Goal: Task Accomplishment & Management: Manage account settings

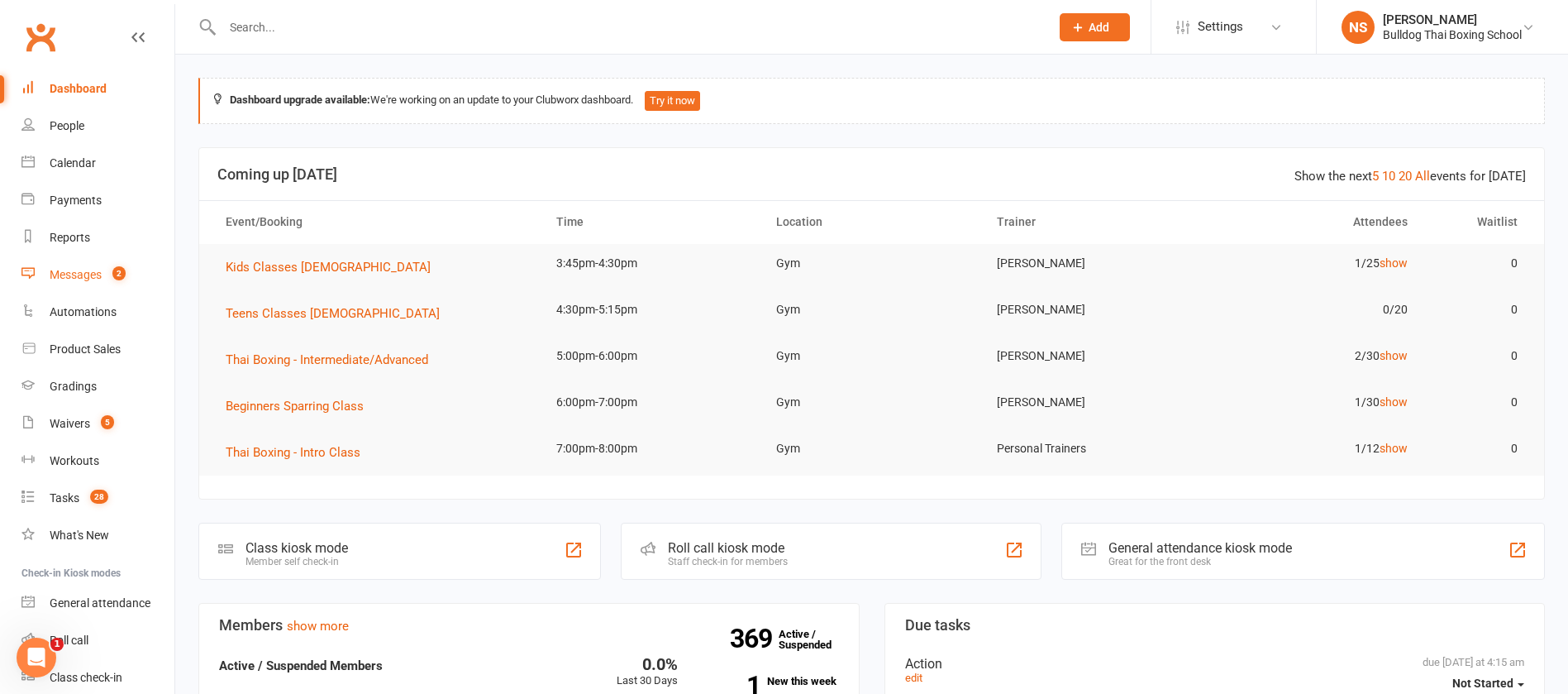
click at [93, 274] on div "Messages" at bounding box center [75, 274] width 52 height 13
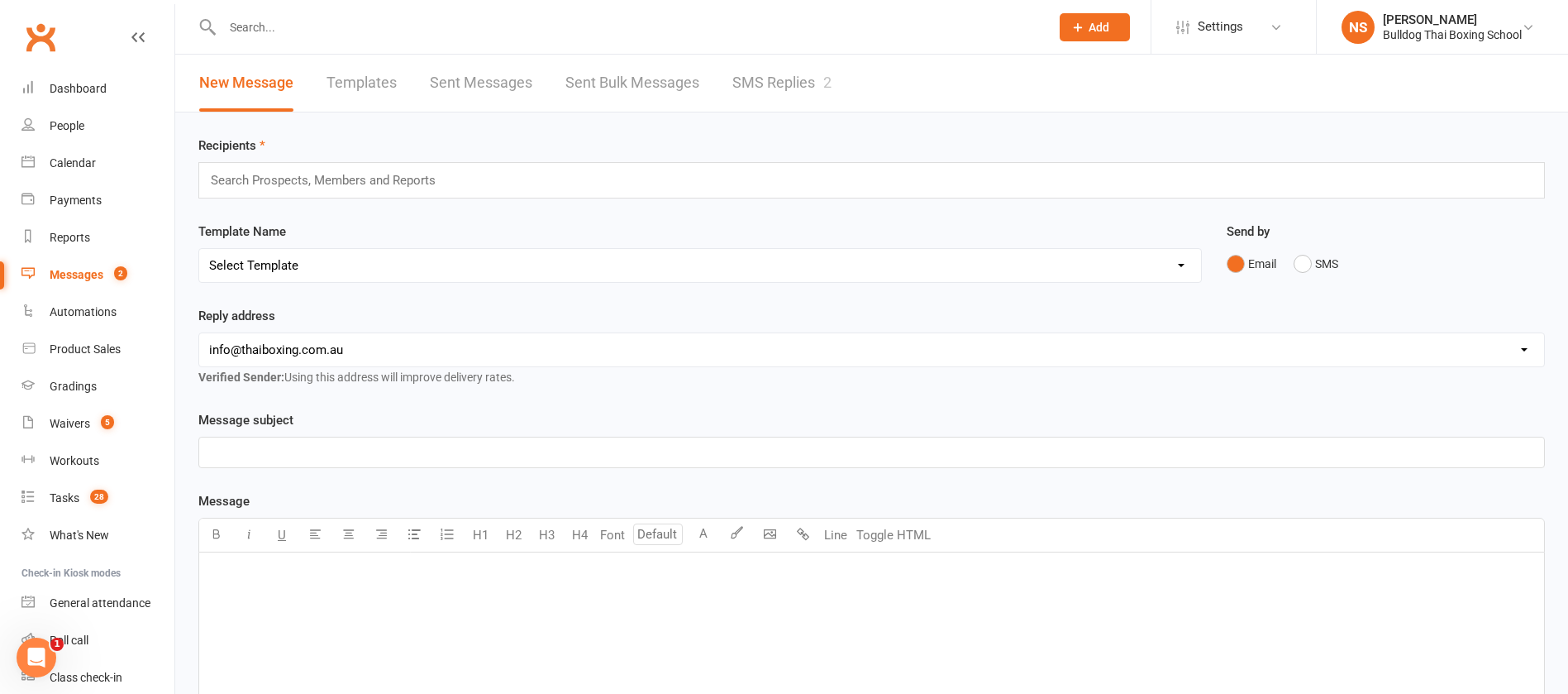
click at [775, 76] on link "SMS Replies 2" at bounding box center [782, 83] width 99 height 57
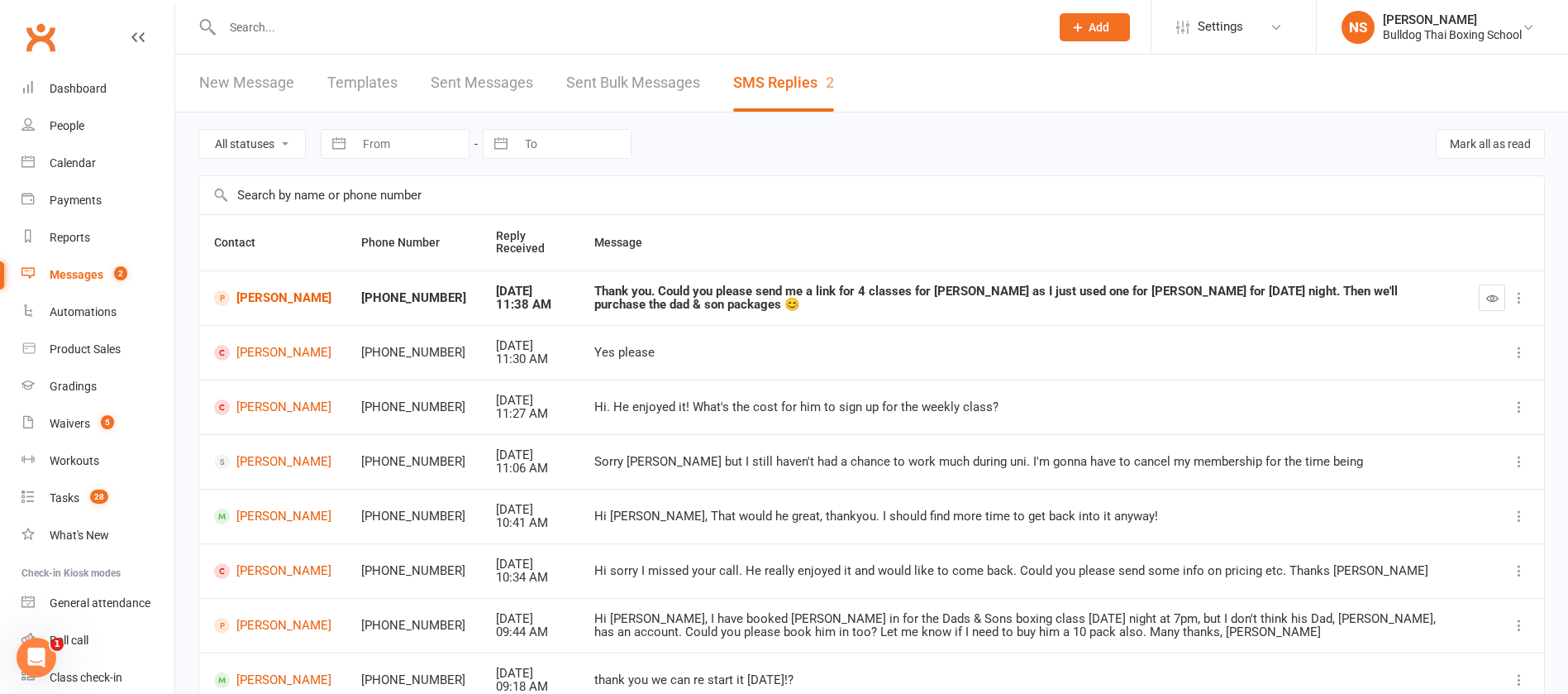
click at [1506, 296] on div at bounding box center [1504, 298] width 50 height 26
click at [1490, 295] on icon "button" at bounding box center [1492, 298] width 12 height 12
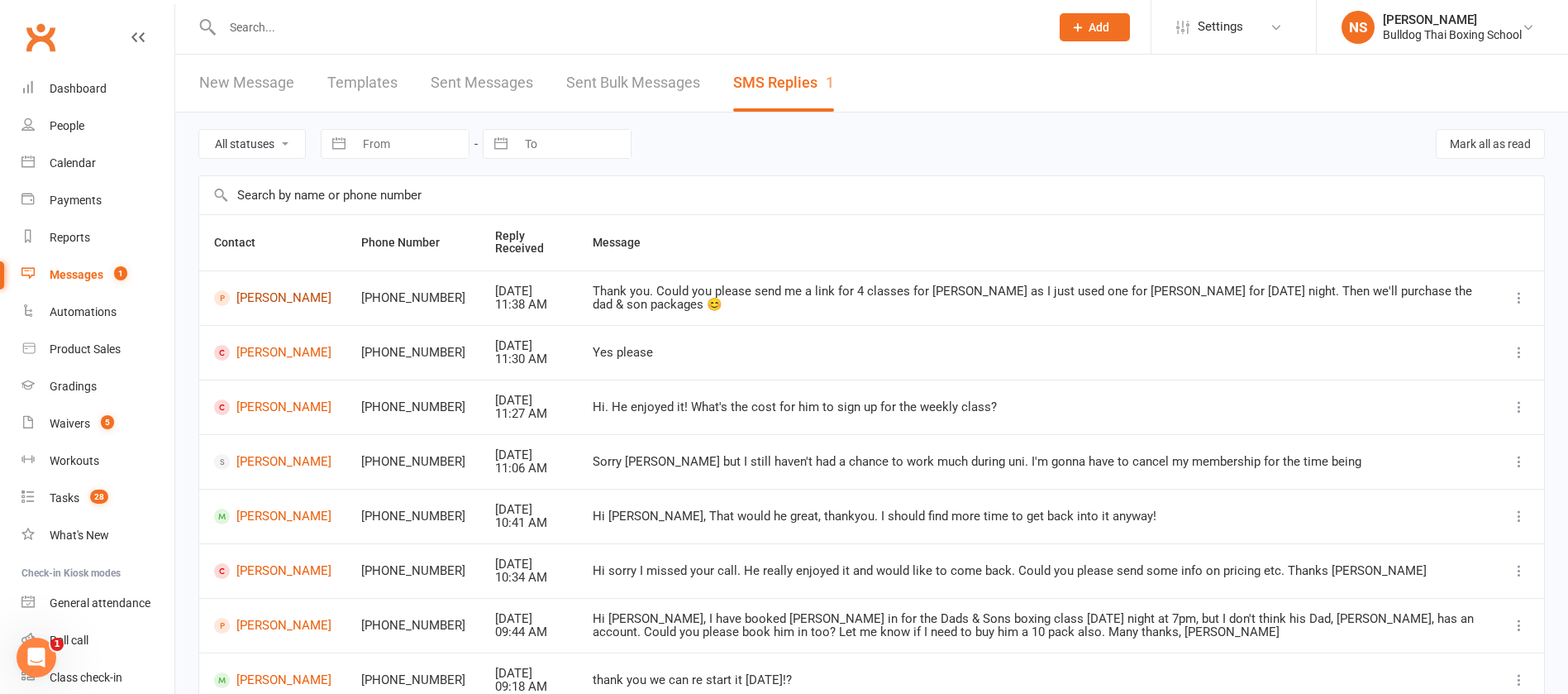
click at [257, 298] on link "[PERSON_NAME]" at bounding box center [273, 298] width 118 height 16
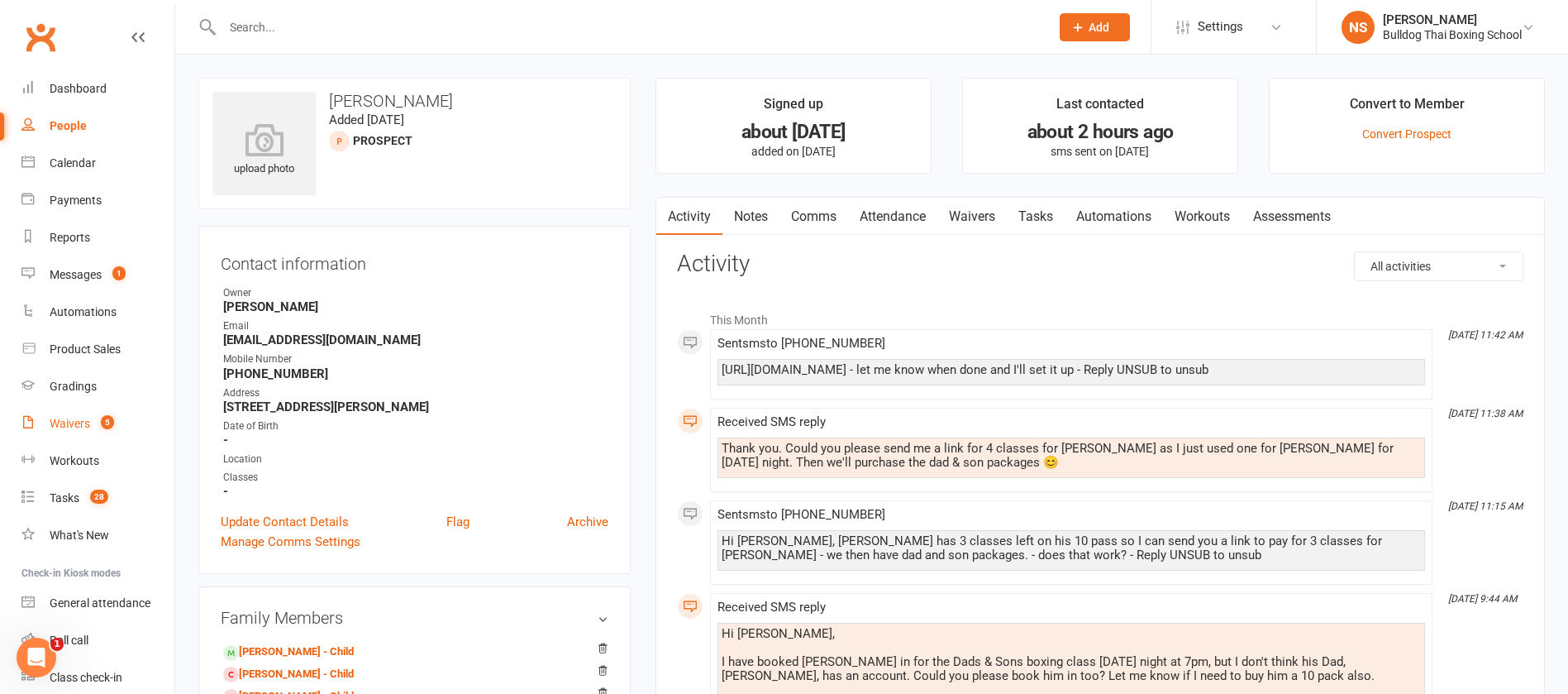
click at [73, 428] on div "Waivers" at bounding box center [69, 423] width 40 height 13
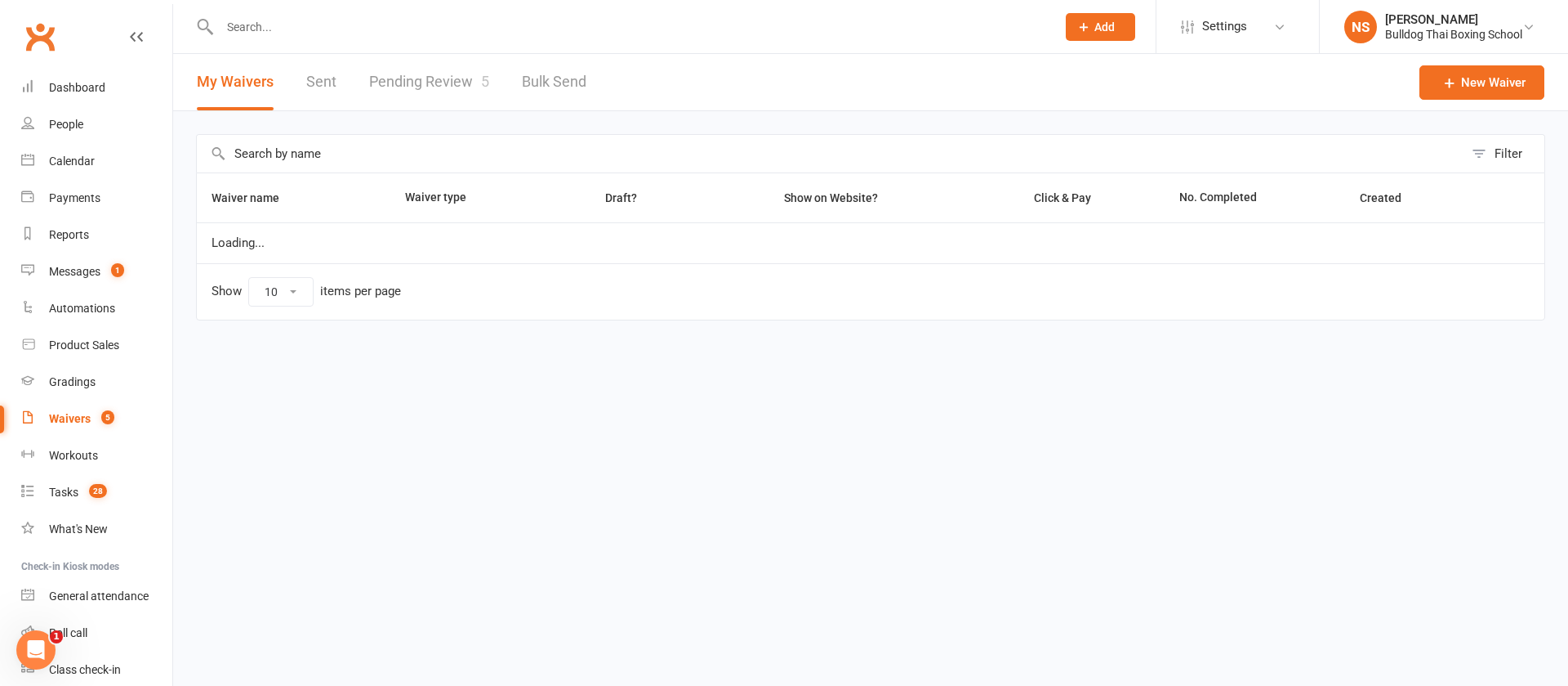
click at [422, 83] on link "Pending Review 5" at bounding box center [429, 82] width 120 height 56
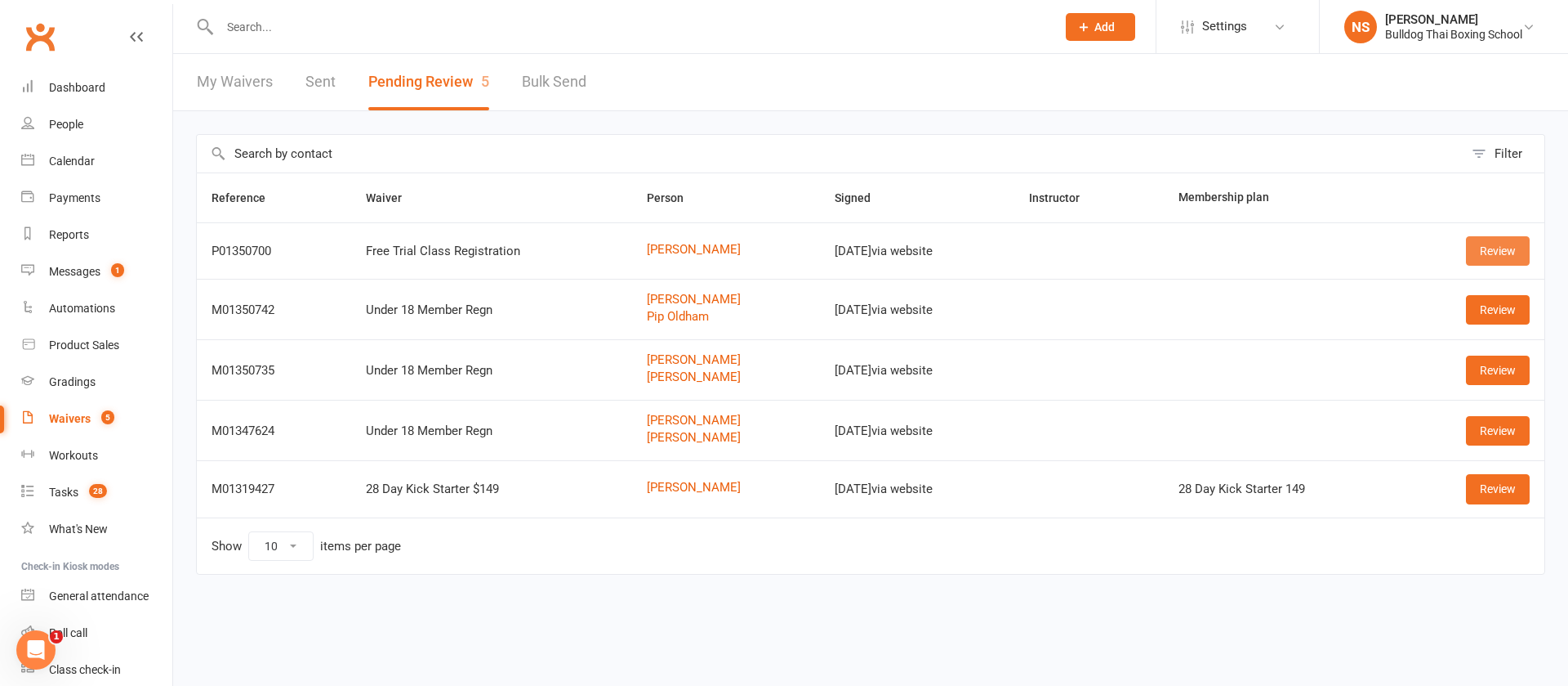
click at [1497, 247] on link "Review" at bounding box center [1497, 251] width 63 height 30
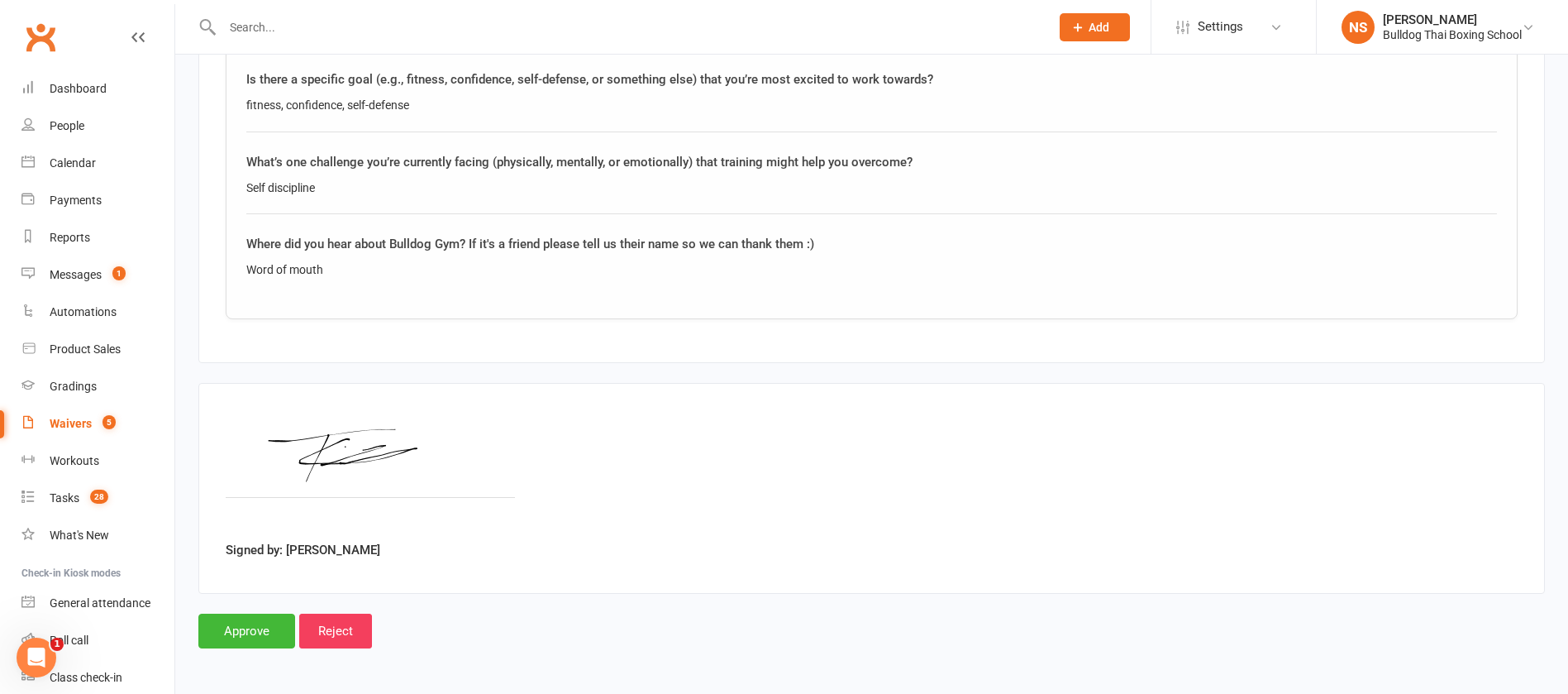
scroll to position [1334, 0]
click at [243, 626] on input "Approve" at bounding box center [247, 629] width 97 height 35
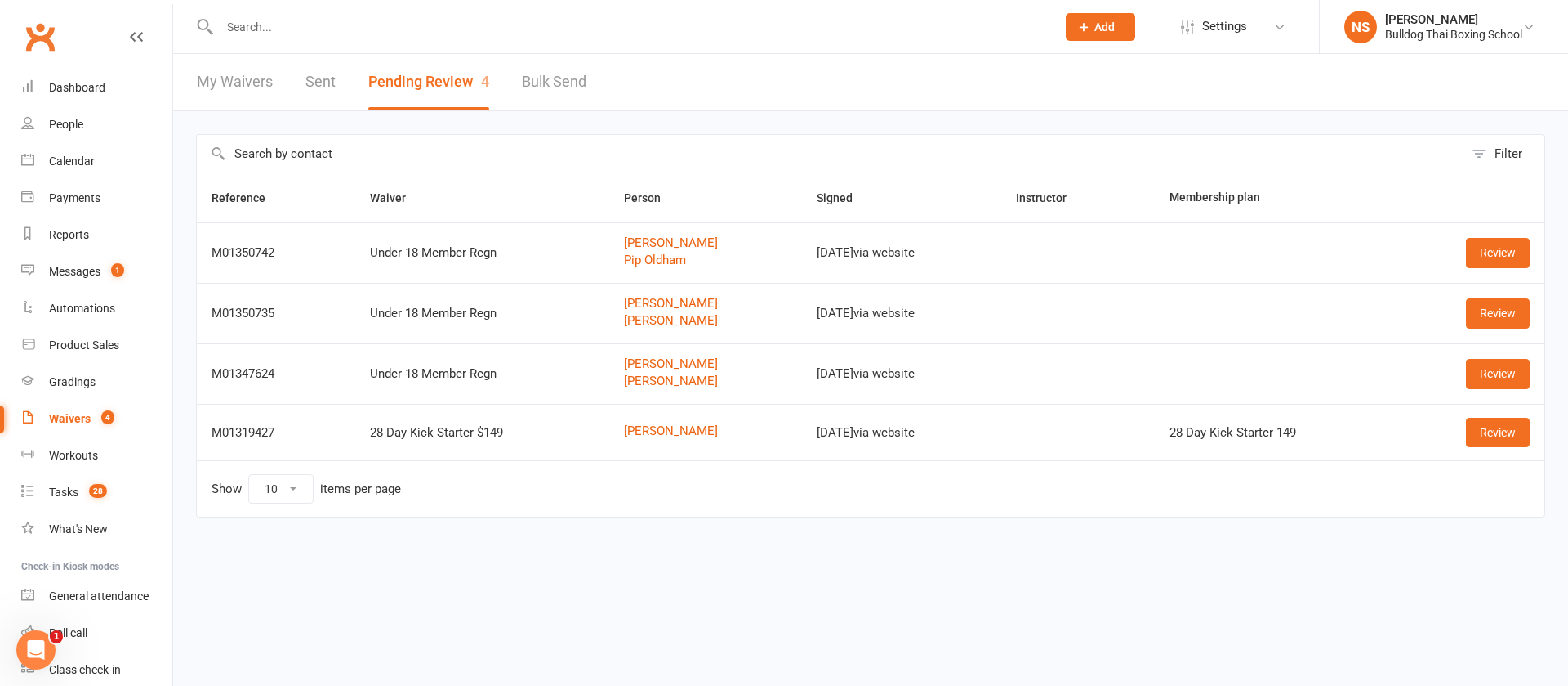
drag, startPoint x: 266, startPoint y: 26, endPoint x: 269, endPoint y: 0, distance: 26.2
click at [265, 11] on div at bounding box center [620, 26] width 849 height 53
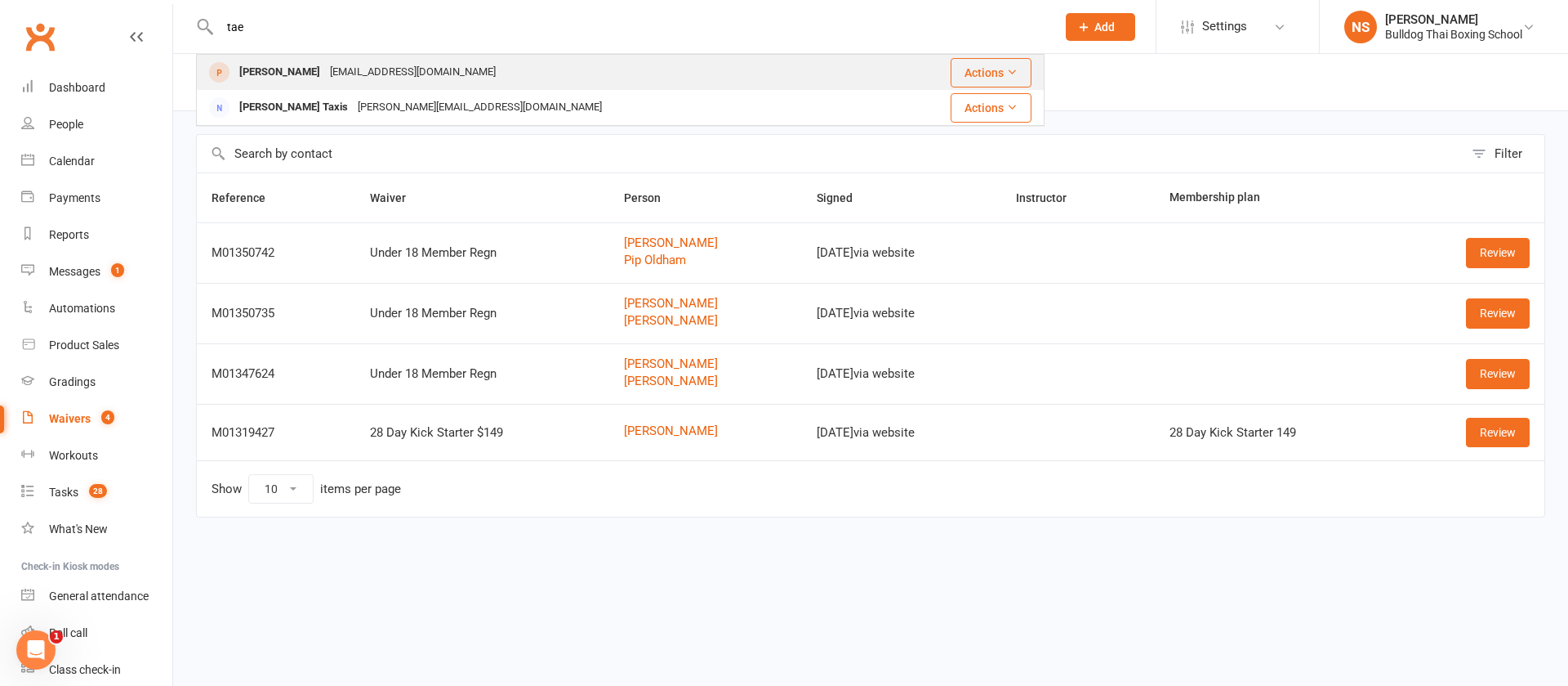
type input "tae"
click at [376, 68] on div "[EMAIL_ADDRESS][DOMAIN_NAME]" at bounding box center [413, 72] width 175 height 23
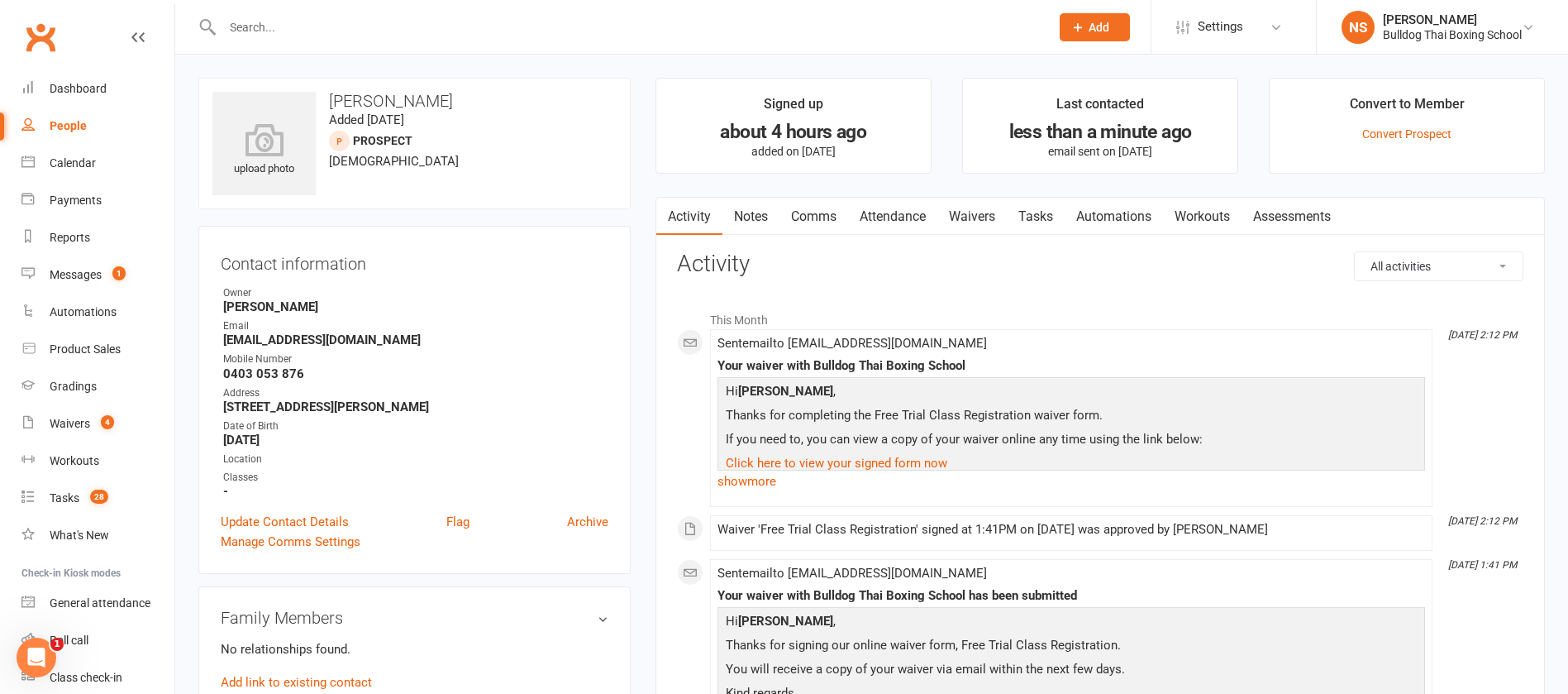
click at [749, 219] on link "Notes" at bounding box center [751, 216] width 57 height 38
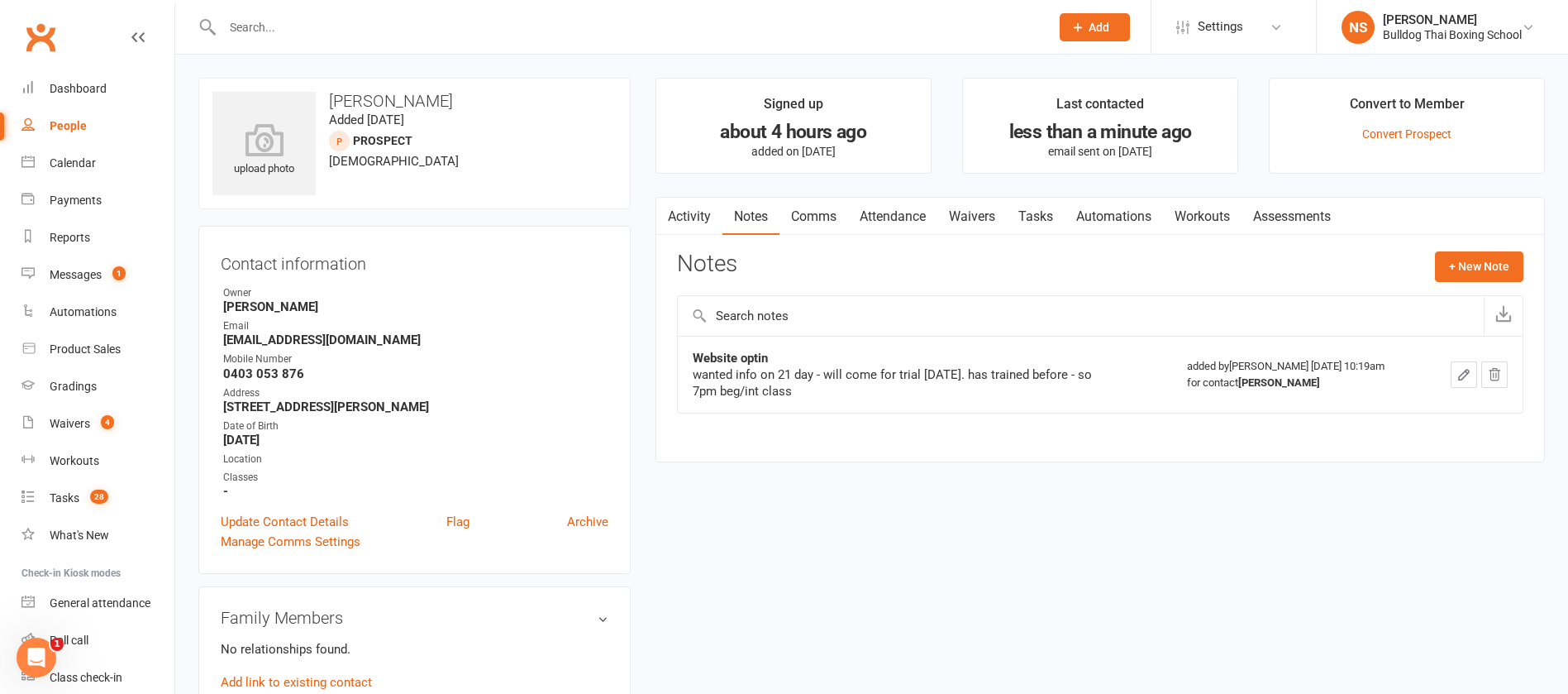
click at [1461, 372] on icon "button" at bounding box center [1463, 374] width 15 height 15
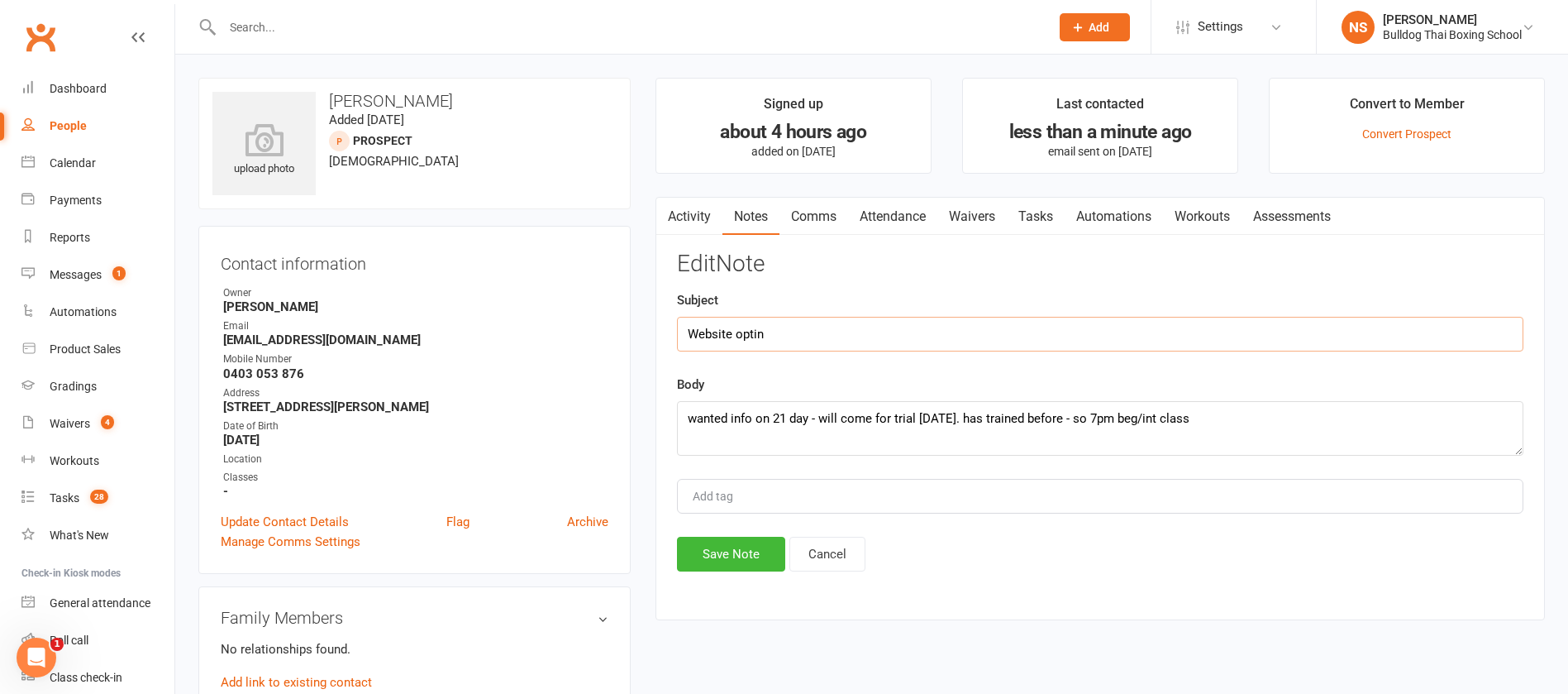
click at [798, 326] on input "Website optin" at bounding box center [1101, 334] width 847 height 35
type input "Website optin - WOM"
click at [734, 557] on button "Save Note" at bounding box center [731, 554] width 108 height 35
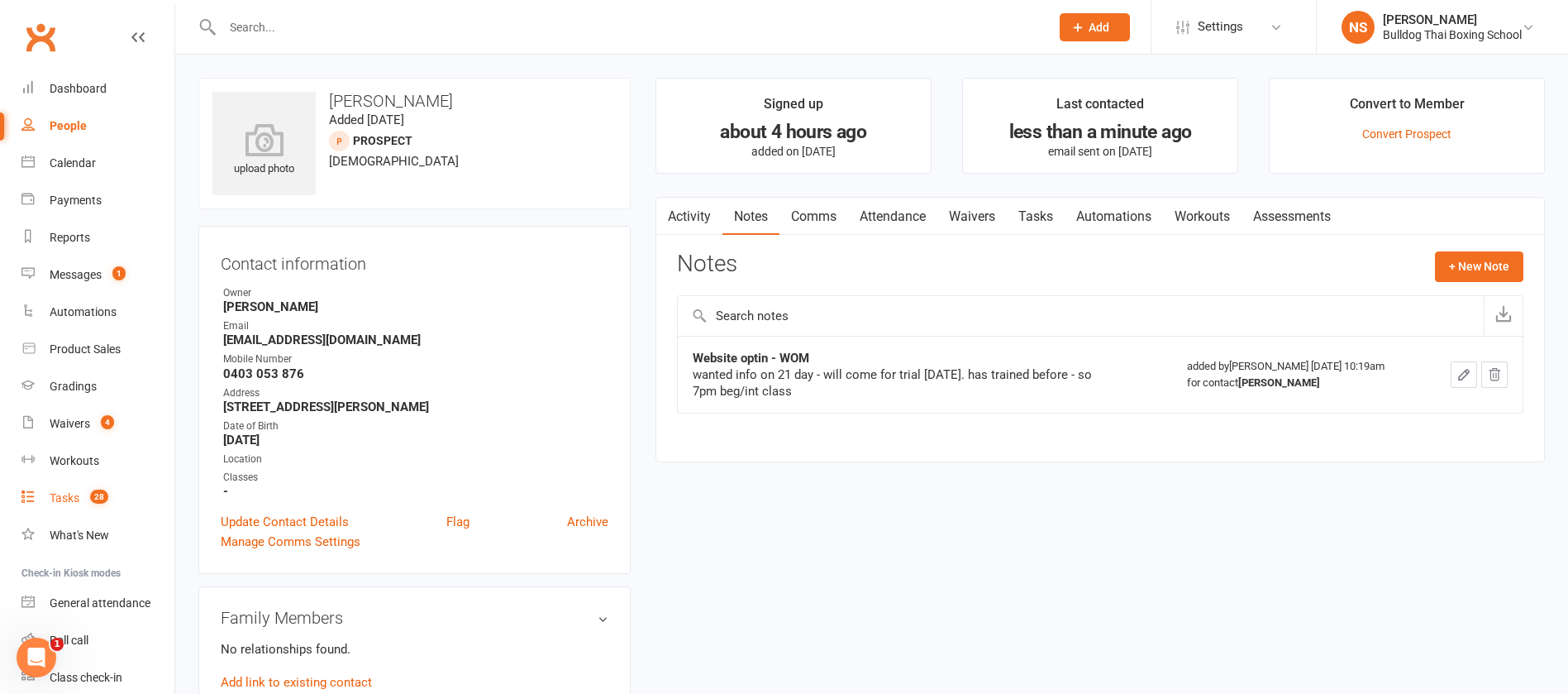
click at [50, 507] on link "Tasks 28" at bounding box center [98, 498] width 153 height 37
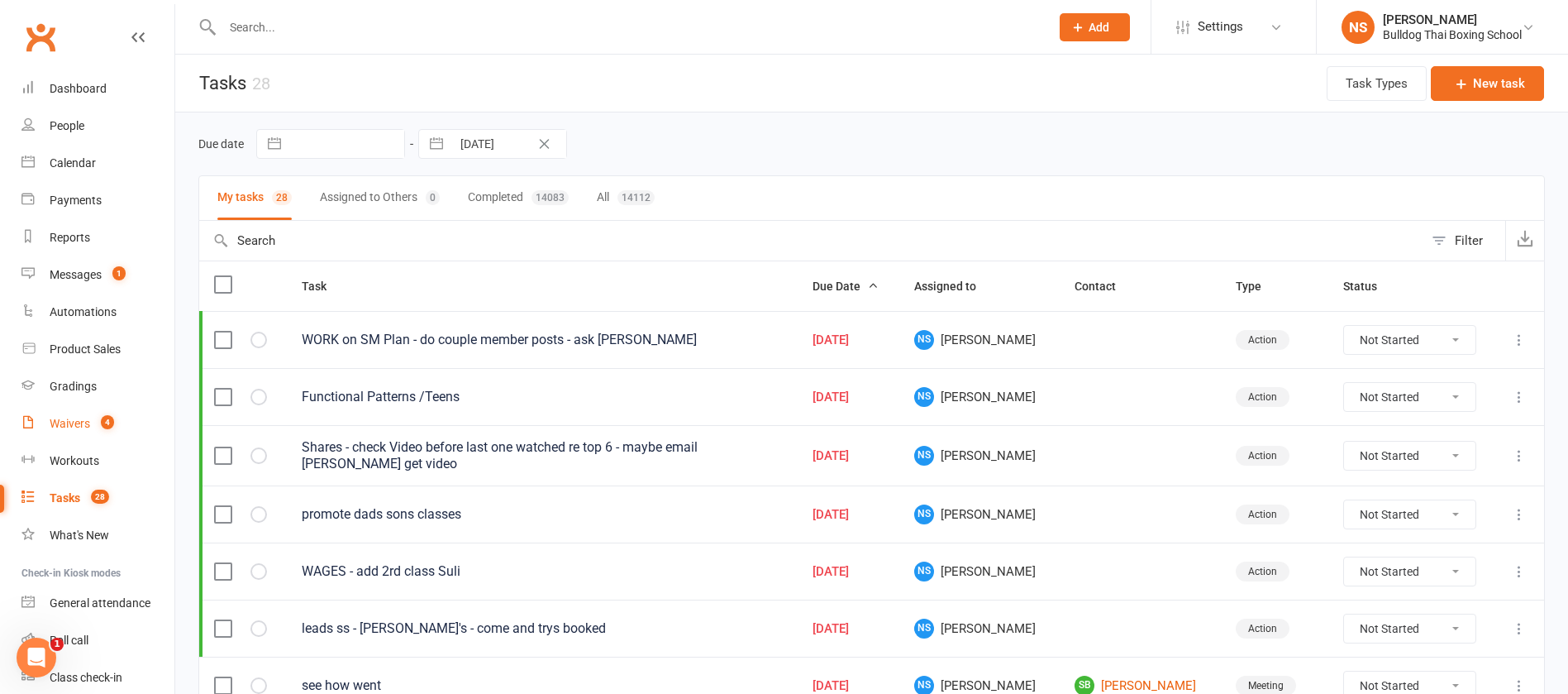
click at [71, 428] on div "Waivers" at bounding box center [69, 423] width 40 height 13
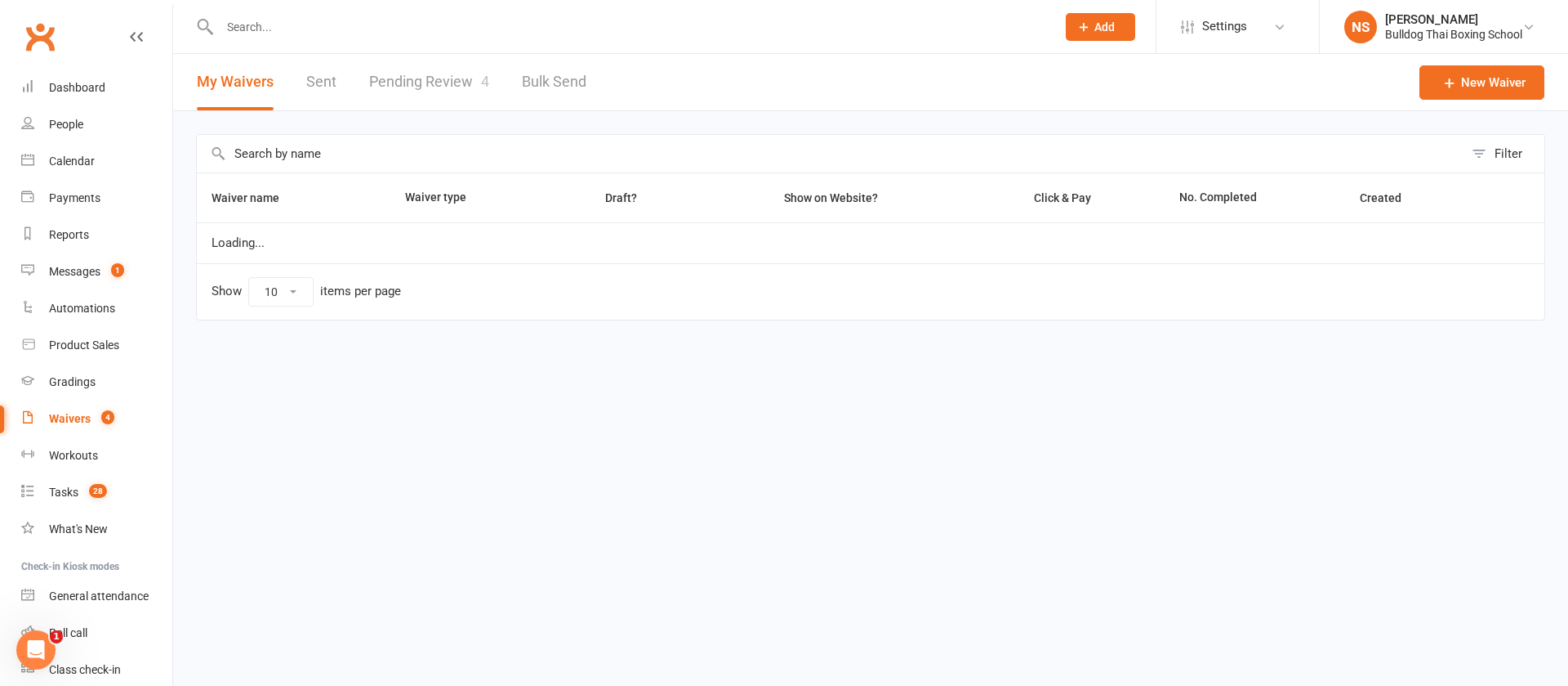
click at [440, 82] on link "Pending Review 4" at bounding box center [429, 82] width 120 height 56
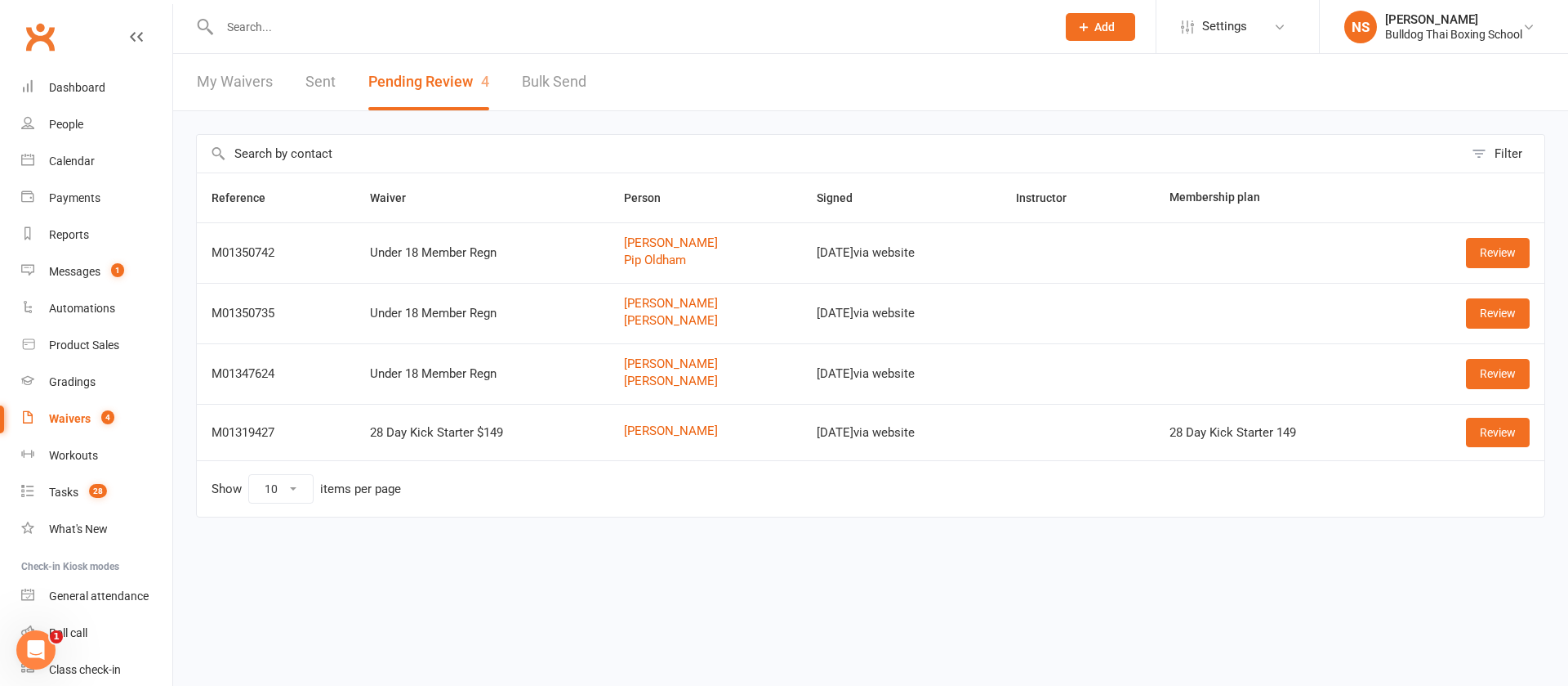
click at [1514, 237] on td "Review" at bounding box center [1472, 253] width 146 height 61
click at [1507, 248] on link "Review" at bounding box center [1497, 253] width 63 height 30
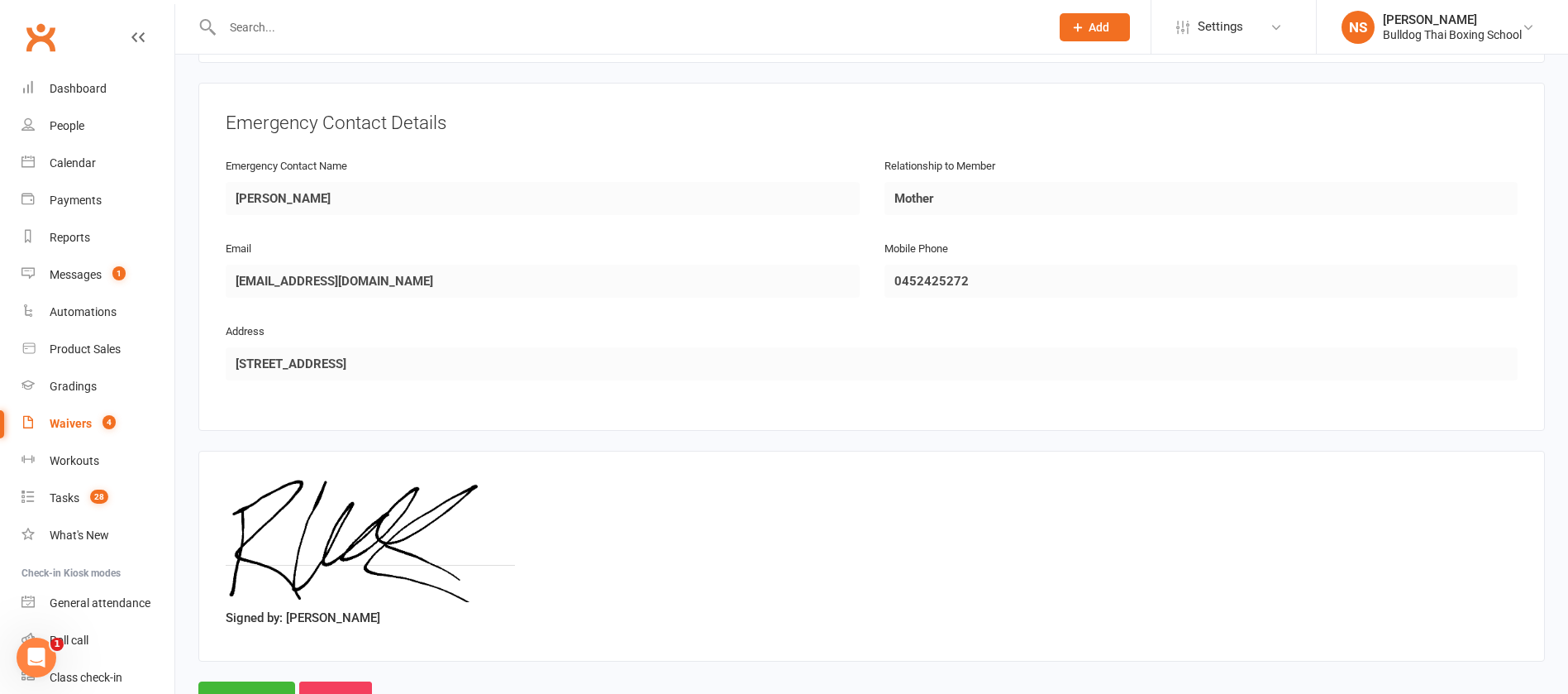
scroll to position [1410, 0]
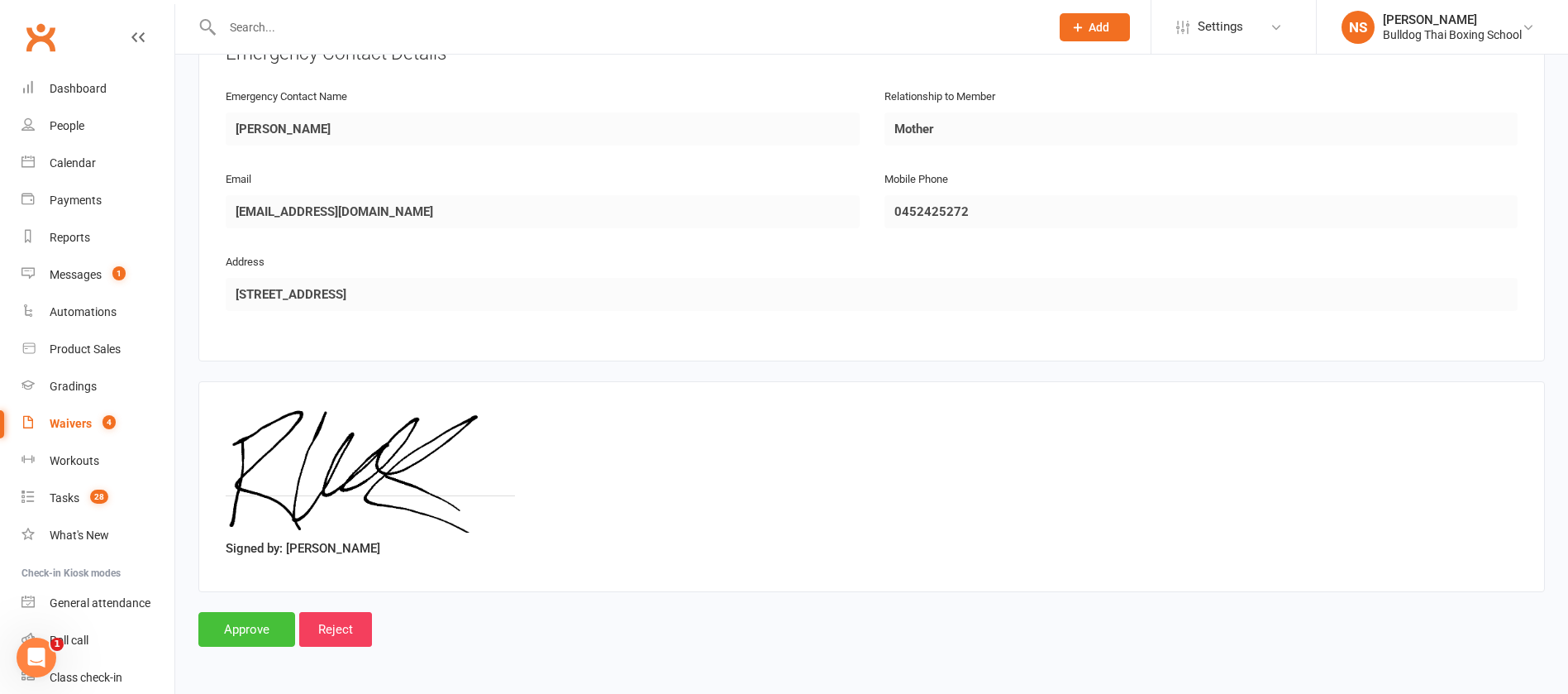
click at [246, 624] on input "Approve" at bounding box center [247, 629] width 97 height 35
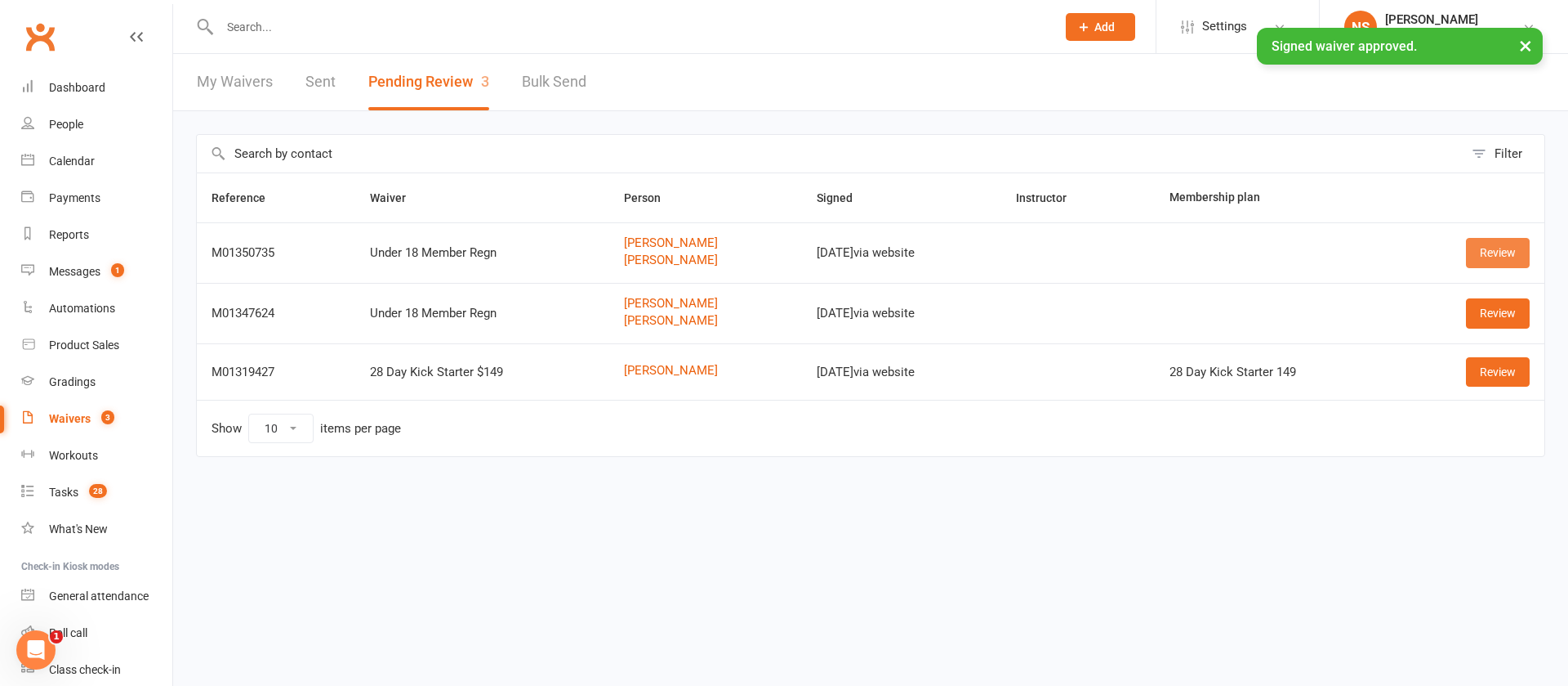
click at [1495, 253] on link "Review" at bounding box center [1497, 253] width 63 height 30
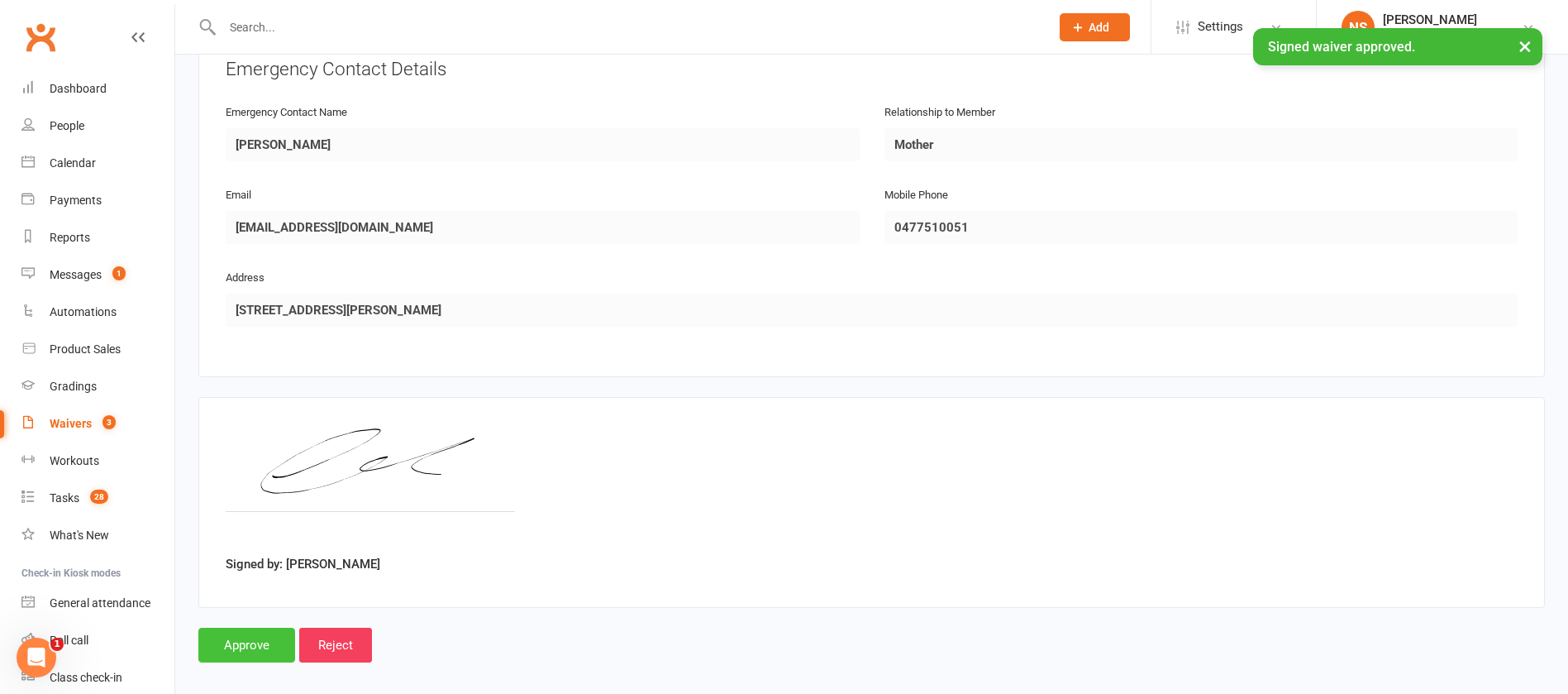
scroll to position [1410, 0]
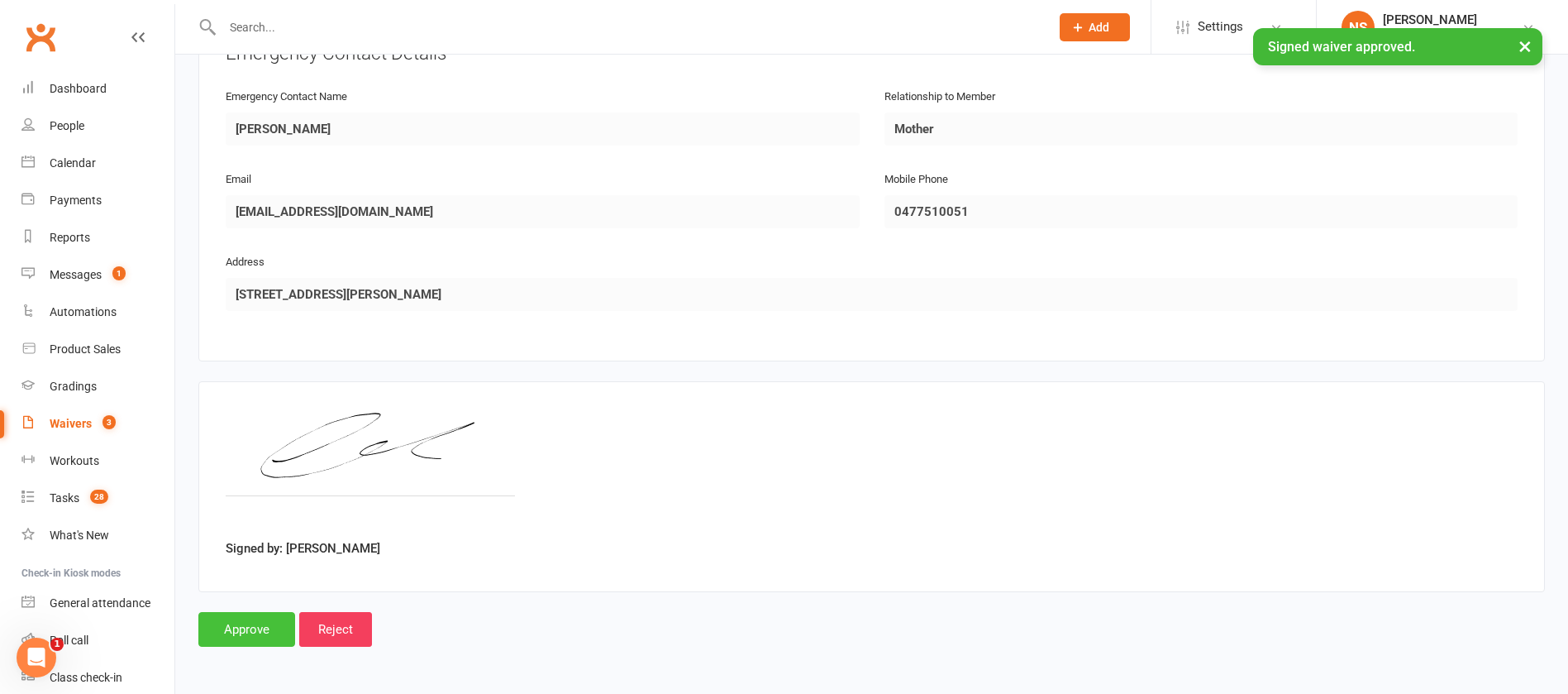
click at [257, 625] on input "Approve" at bounding box center [247, 629] width 97 height 35
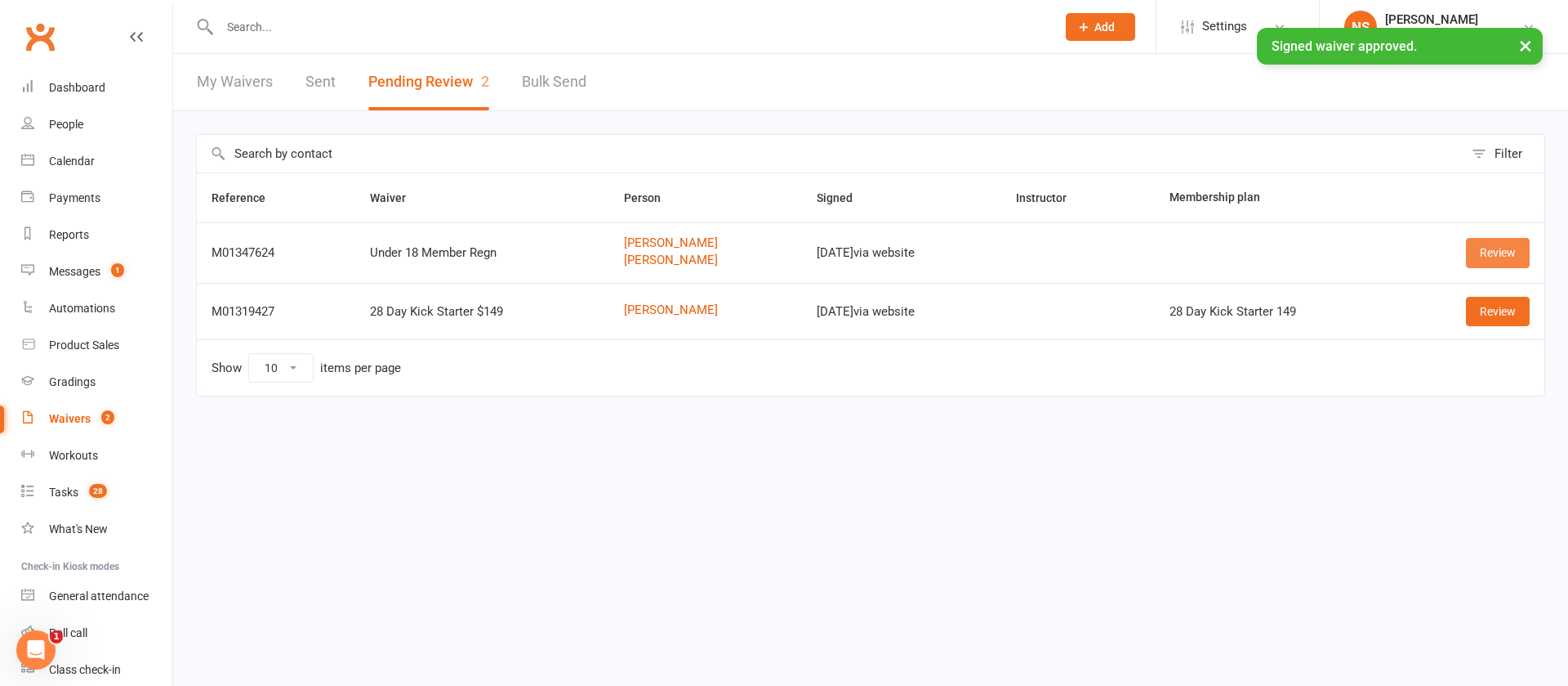
click at [1499, 247] on link "Review" at bounding box center [1497, 253] width 63 height 30
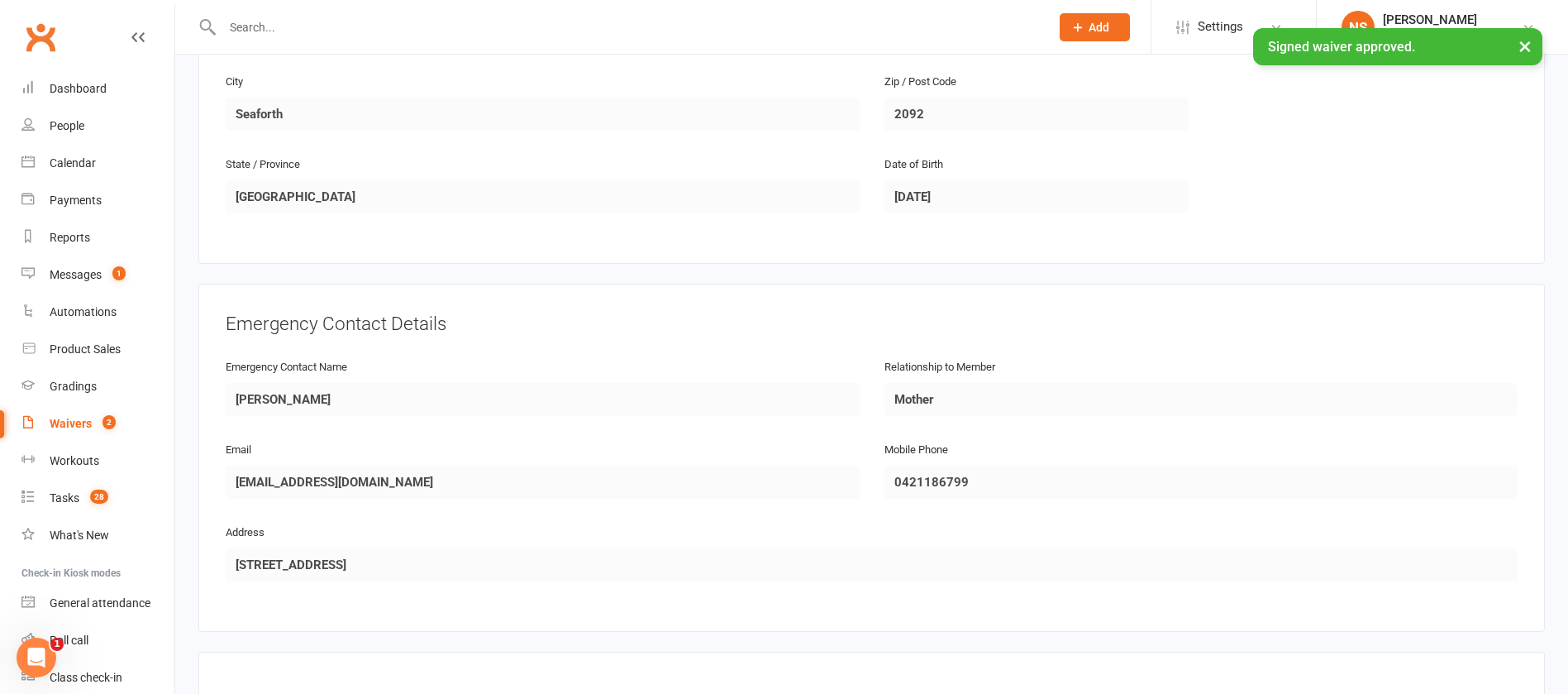
scroll to position [1410, 0]
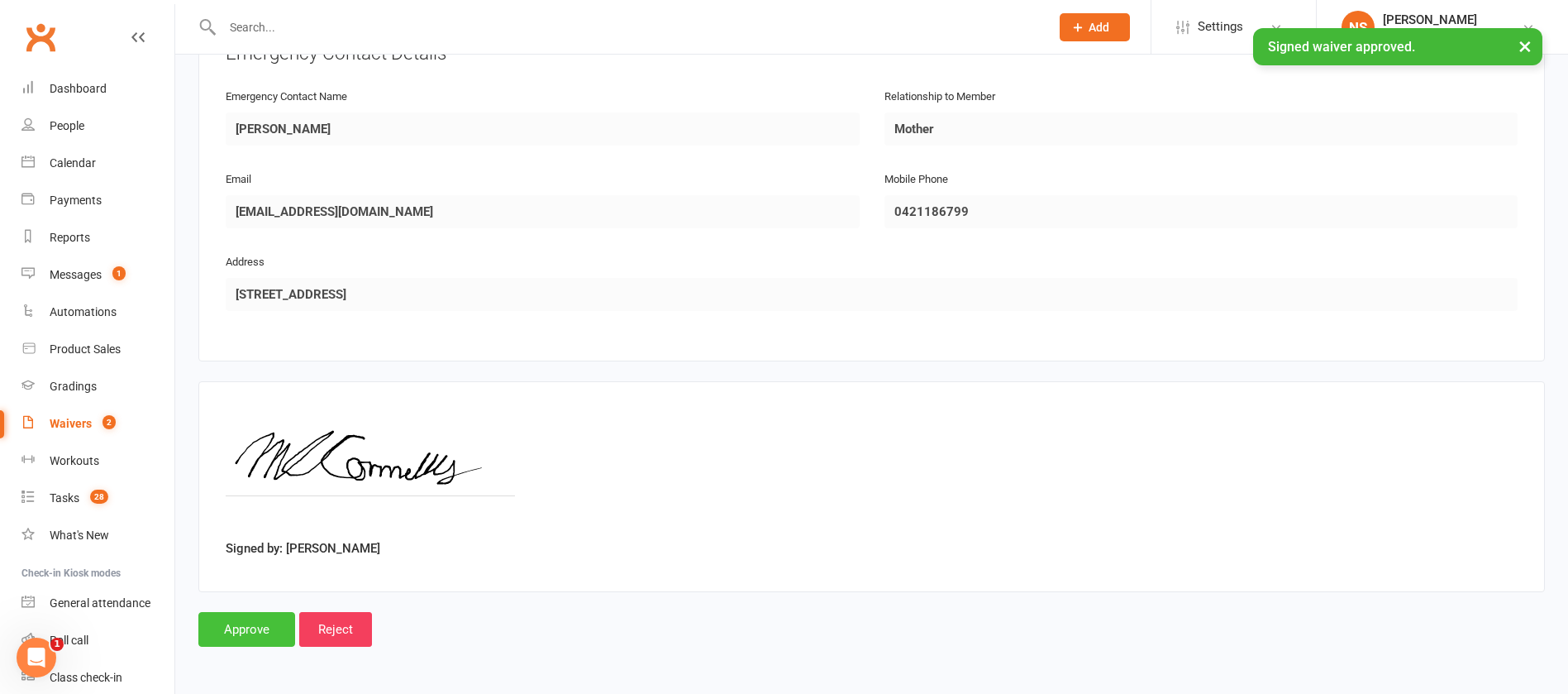
drag, startPoint x: 265, startPoint y: 631, endPoint x: 257, endPoint y: 627, distance: 8.9
click at [259, 630] on input "Approve" at bounding box center [247, 629] width 97 height 35
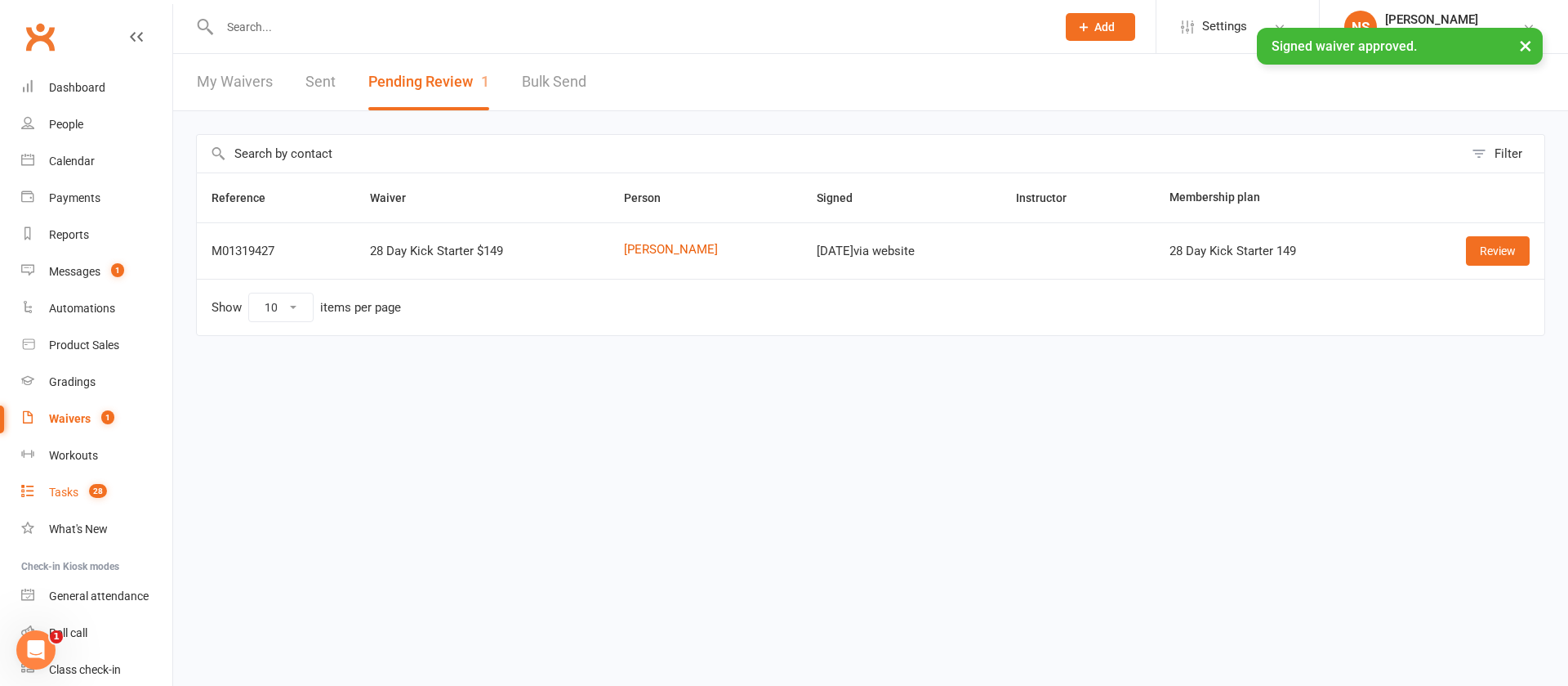
click at [61, 488] on div "Tasks" at bounding box center [63, 491] width 30 height 13
